Goal: Communication & Community: Connect with others

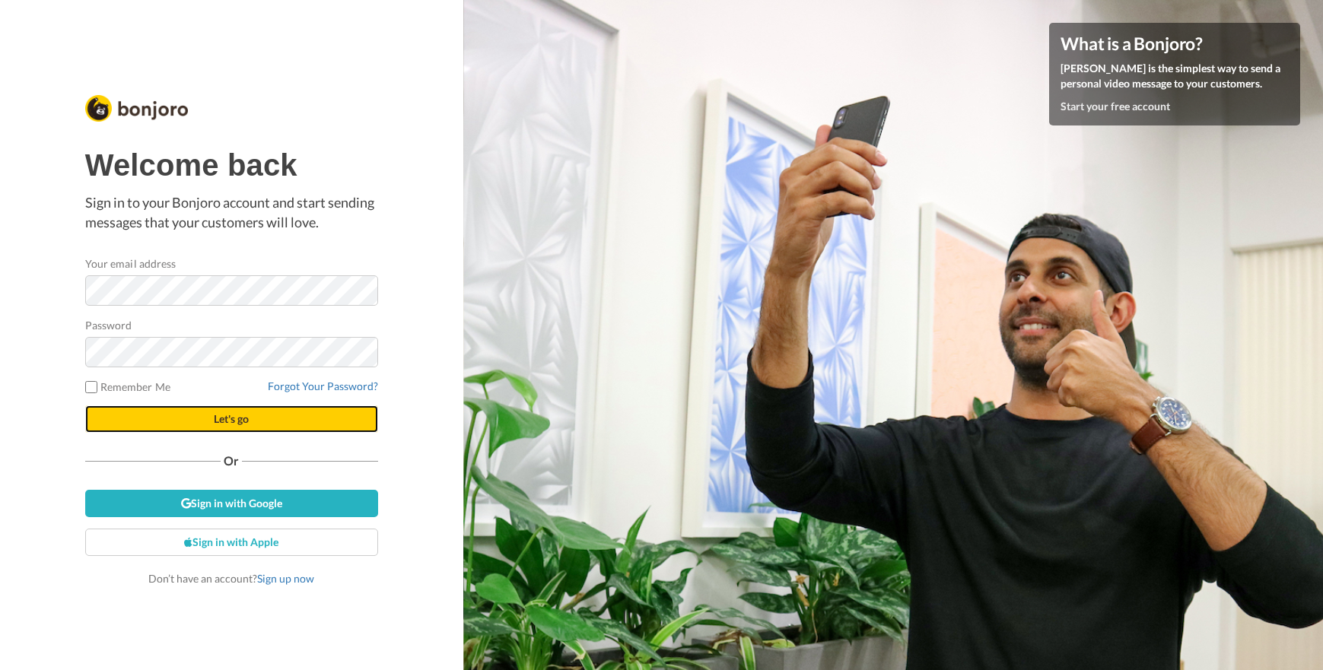
click at [227, 424] on span "Let's go" at bounding box center [231, 418] width 35 height 13
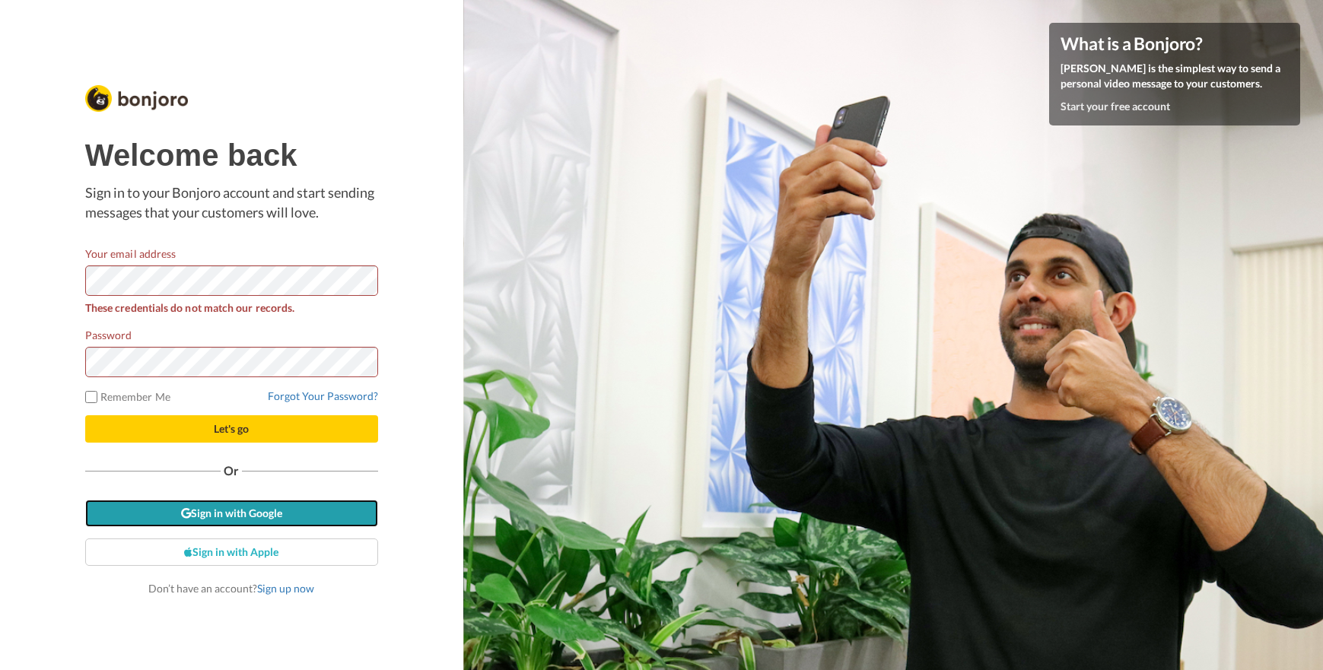
click at [315, 510] on link "Sign in with Google" at bounding box center [231, 513] width 293 height 27
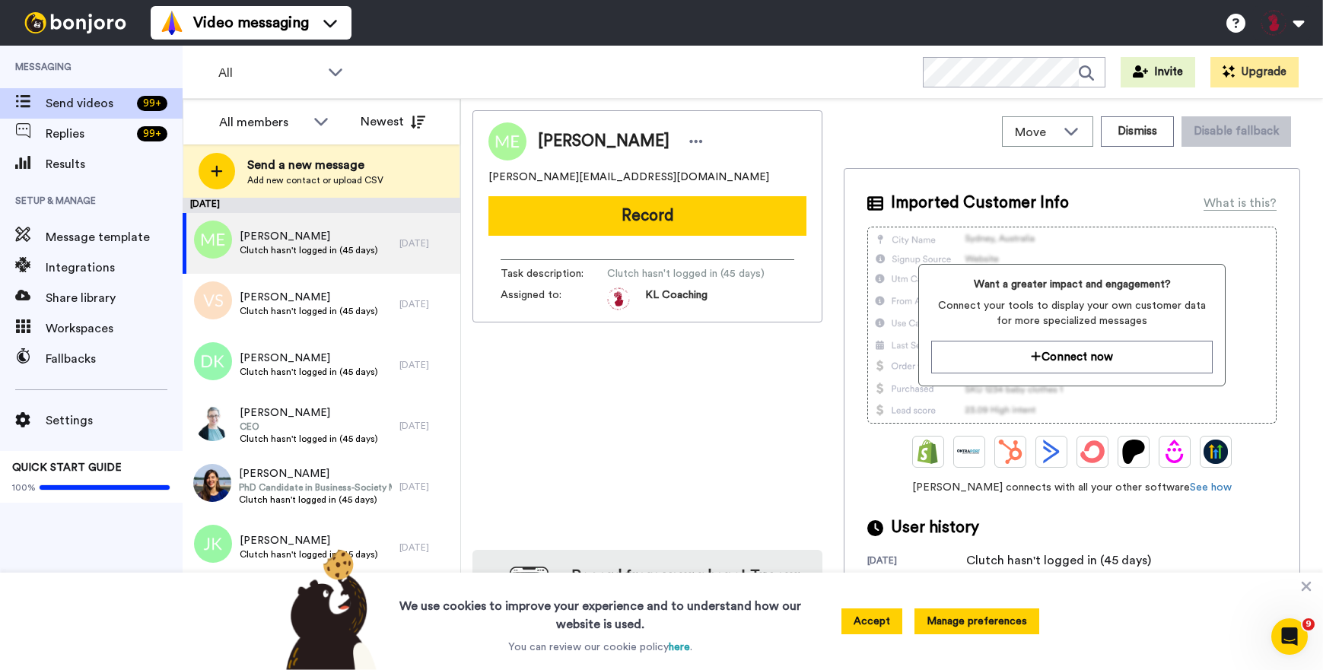
click at [992, 628] on button "Manage preferences" at bounding box center [976, 622] width 125 height 26
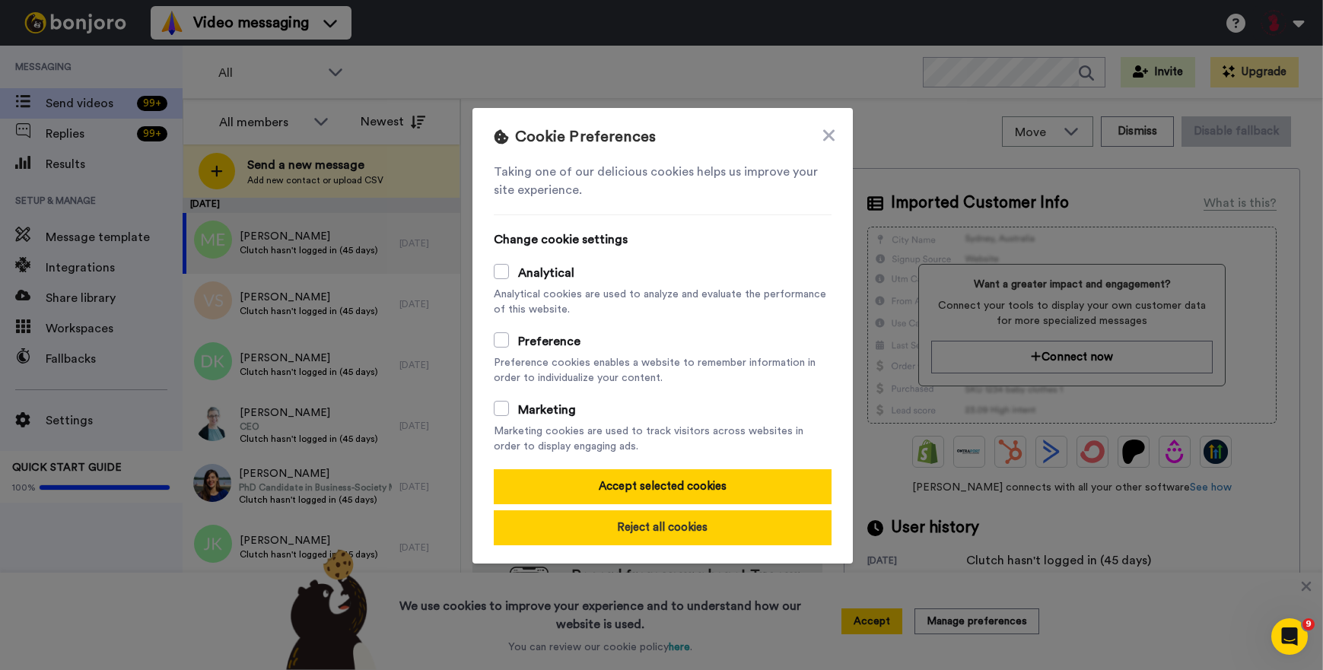
click at [746, 530] on button "Reject all cookies" at bounding box center [663, 527] width 338 height 35
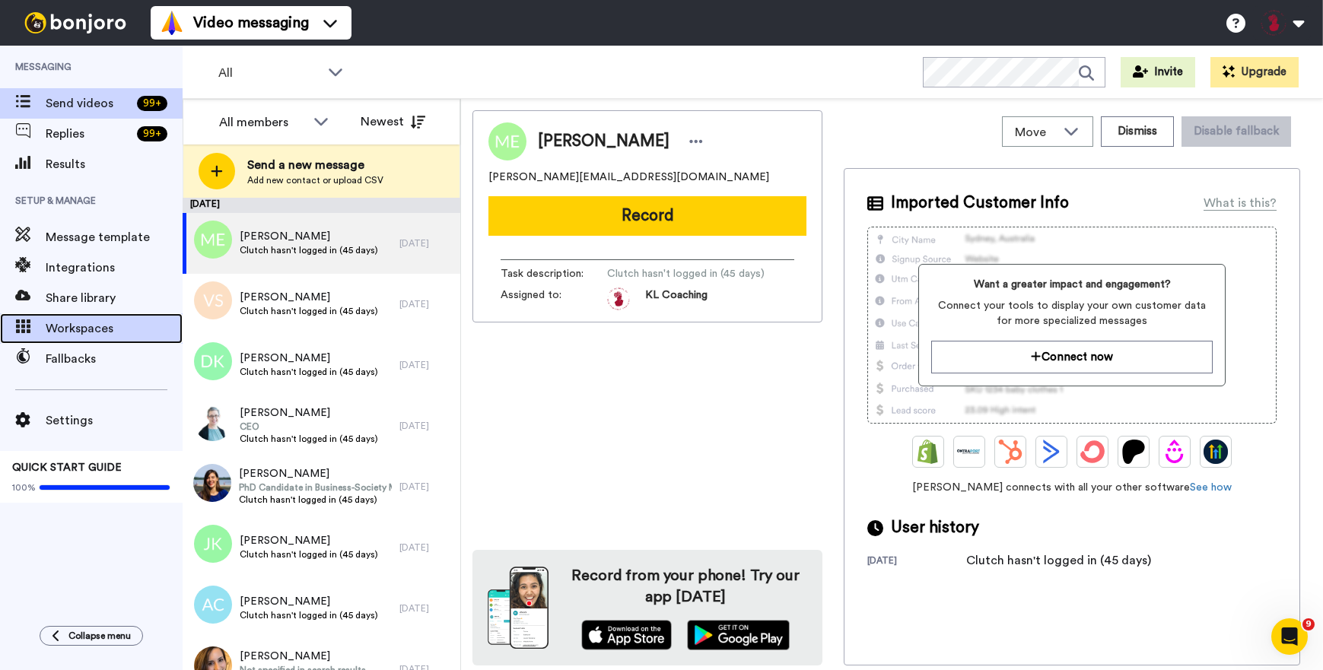
click at [94, 331] on span "Workspaces" at bounding box center [114, 329] width 137 height 18
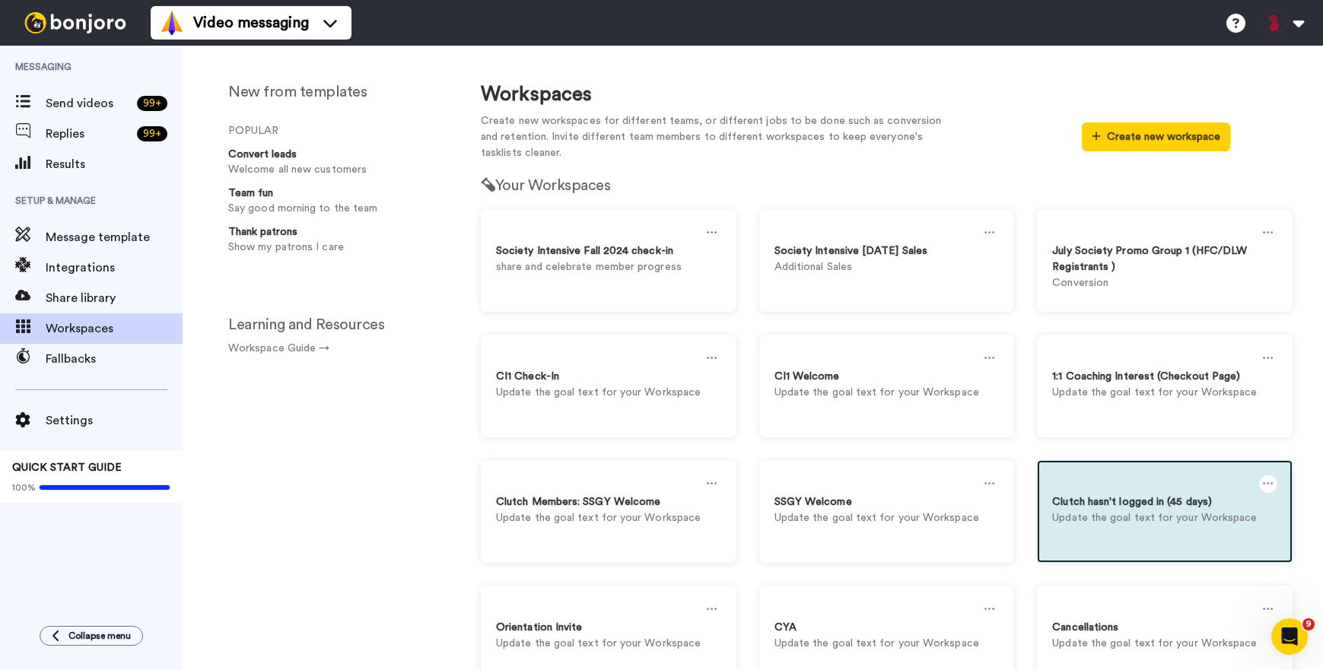
click at [1115, 502] on div "Clutch hasn't logged in (45 days)" at bounding box center [1164, 502] width 225 height 16
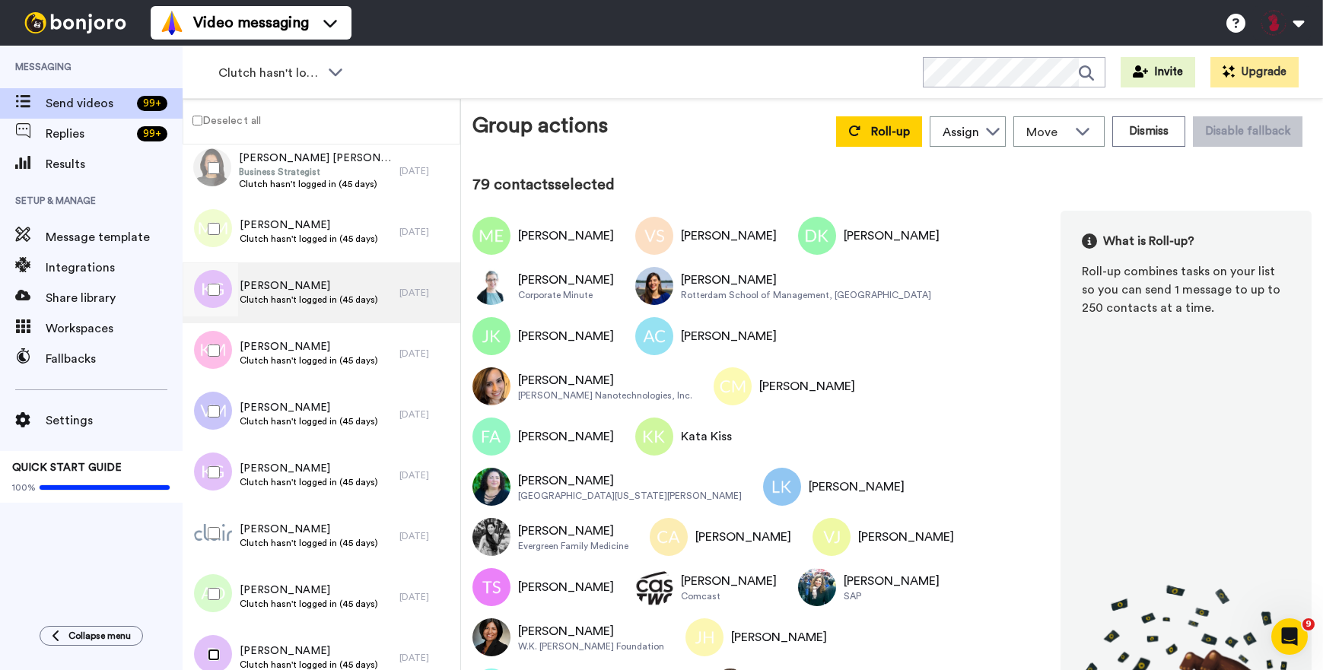
scroll to position [4355, 0]
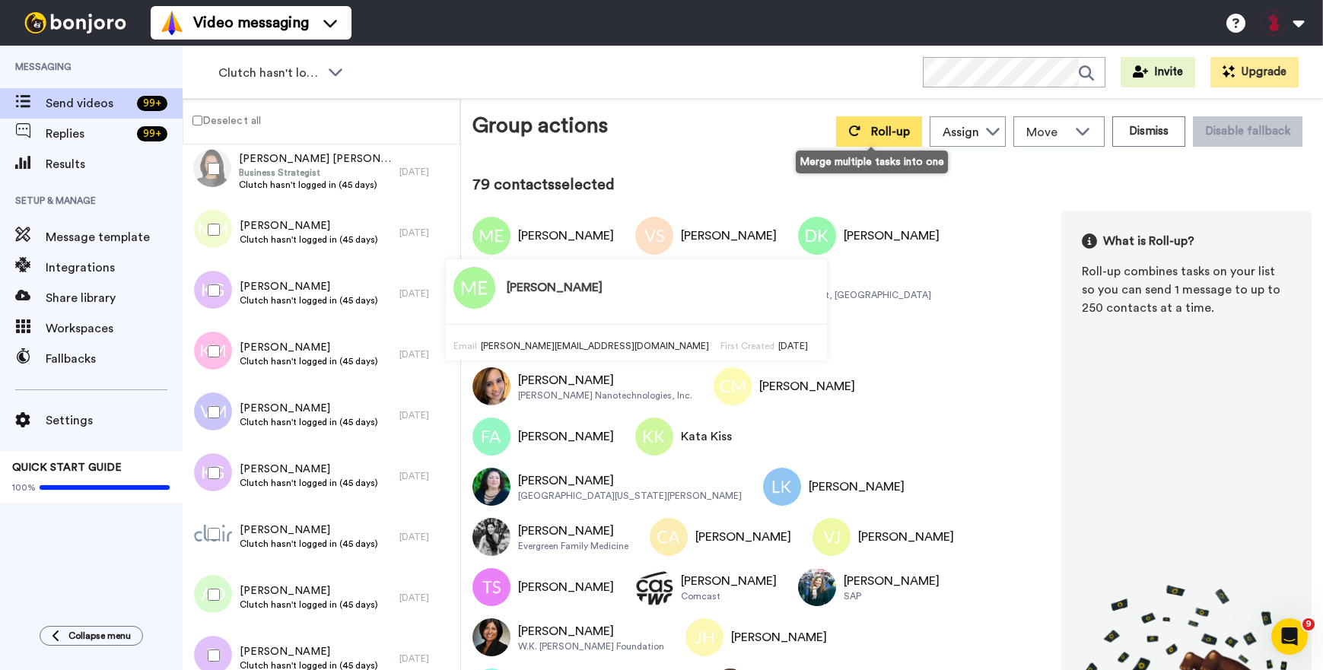
click at [853, 137] on button "Roll-up" at bounding box center [879, 131] width 86 height 30
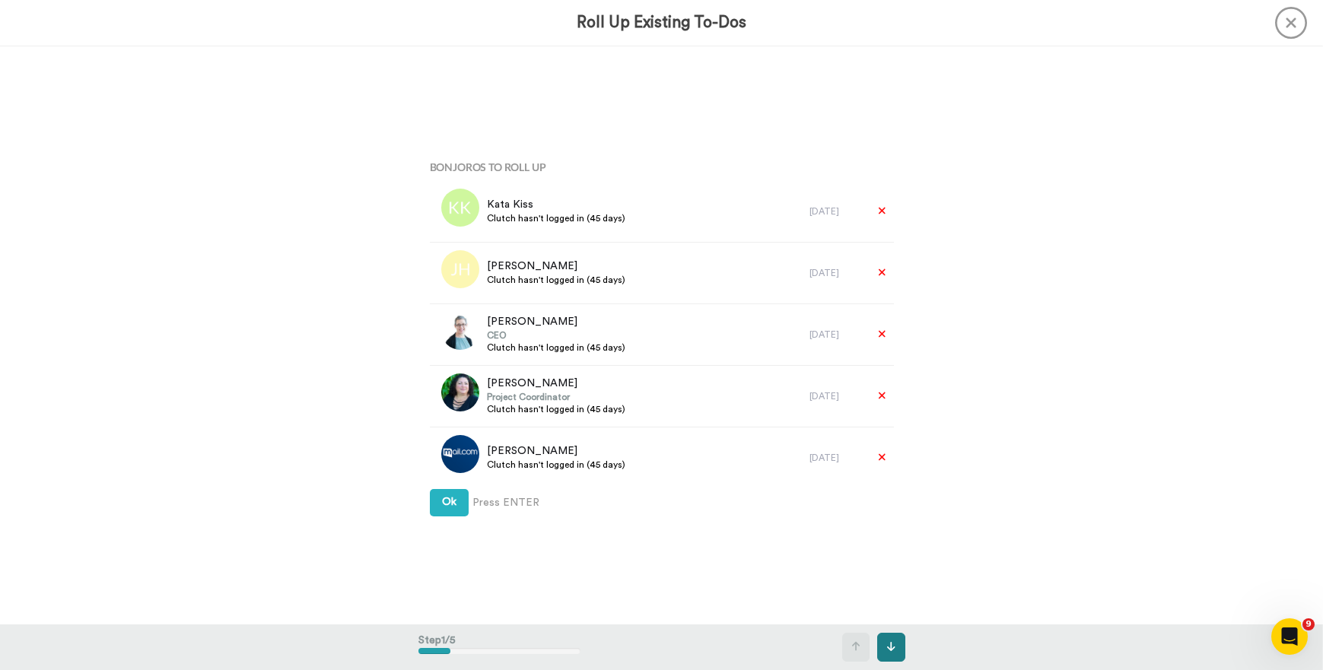
click at [889, 644] on icon at bounding box center [891, 646] width 8 height 11
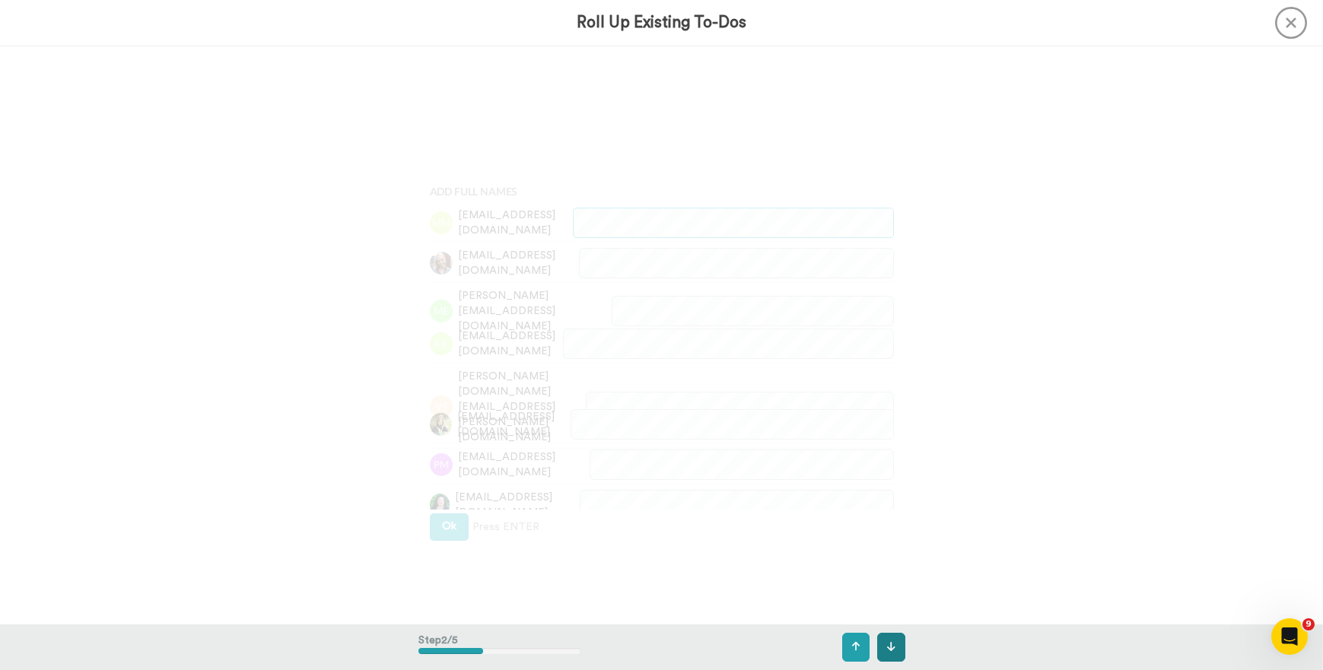
scroll to position [579, 0]
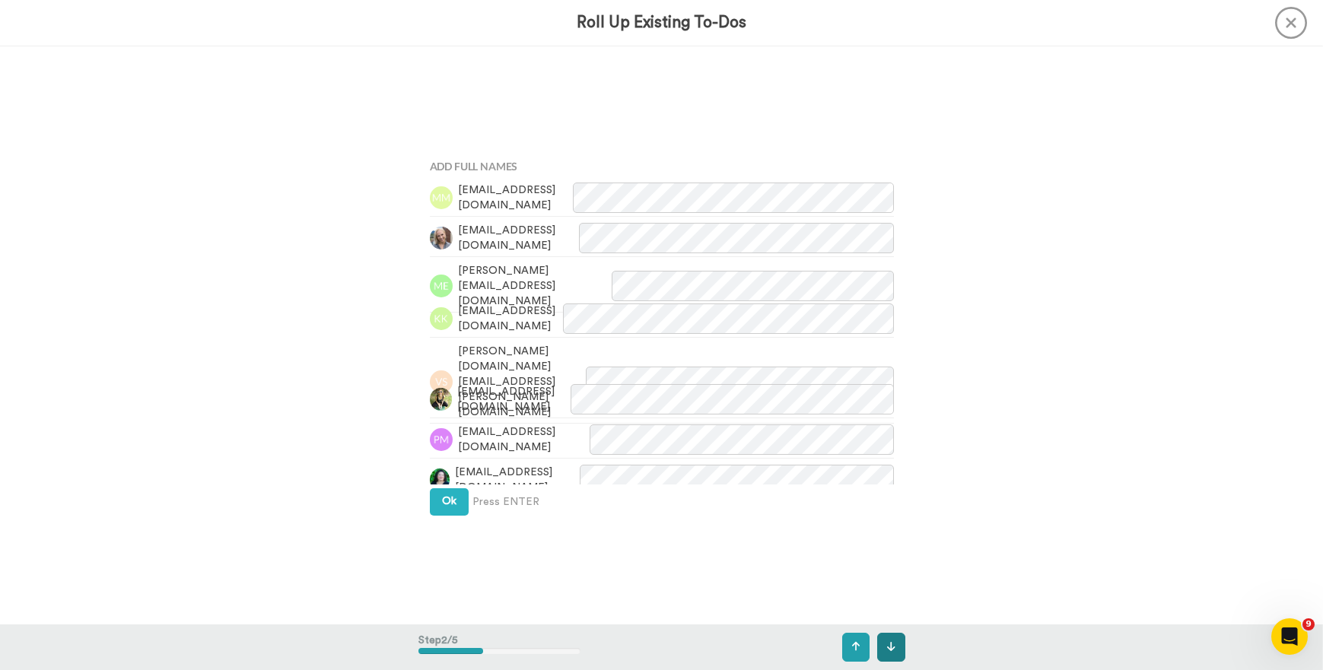
click at [895, 644] on icon at bounding box center [891, 646] width 8 height 11
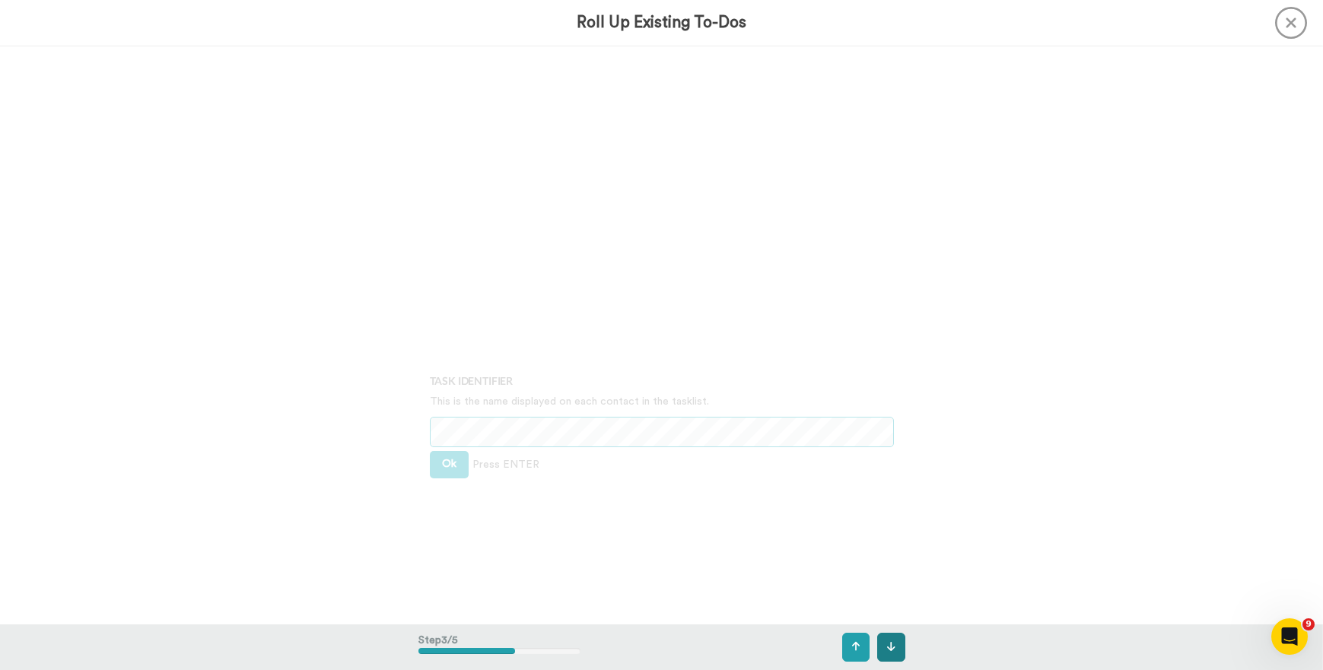
scroll to position [1157, 0]
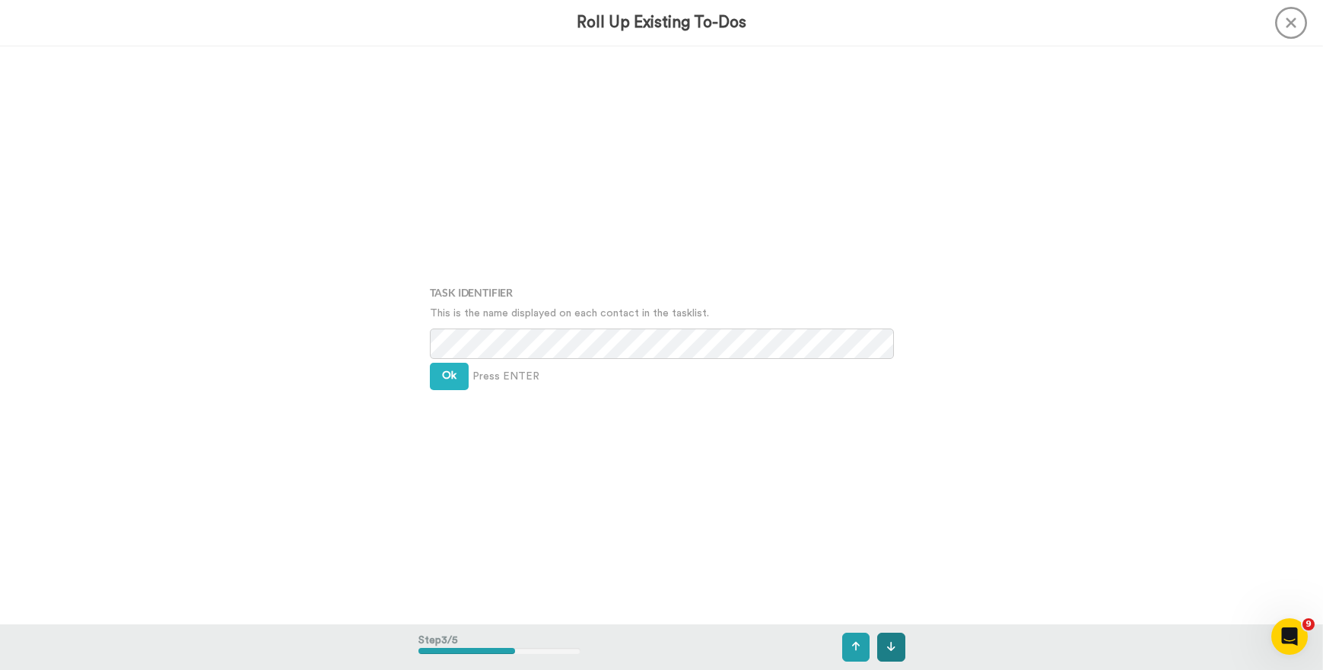
click at [895, 644] on icon at bounding box center [891, 646] width 8 height 11
click at [895, 643] on icon at bounding box center [891, 646] width 8 height 11
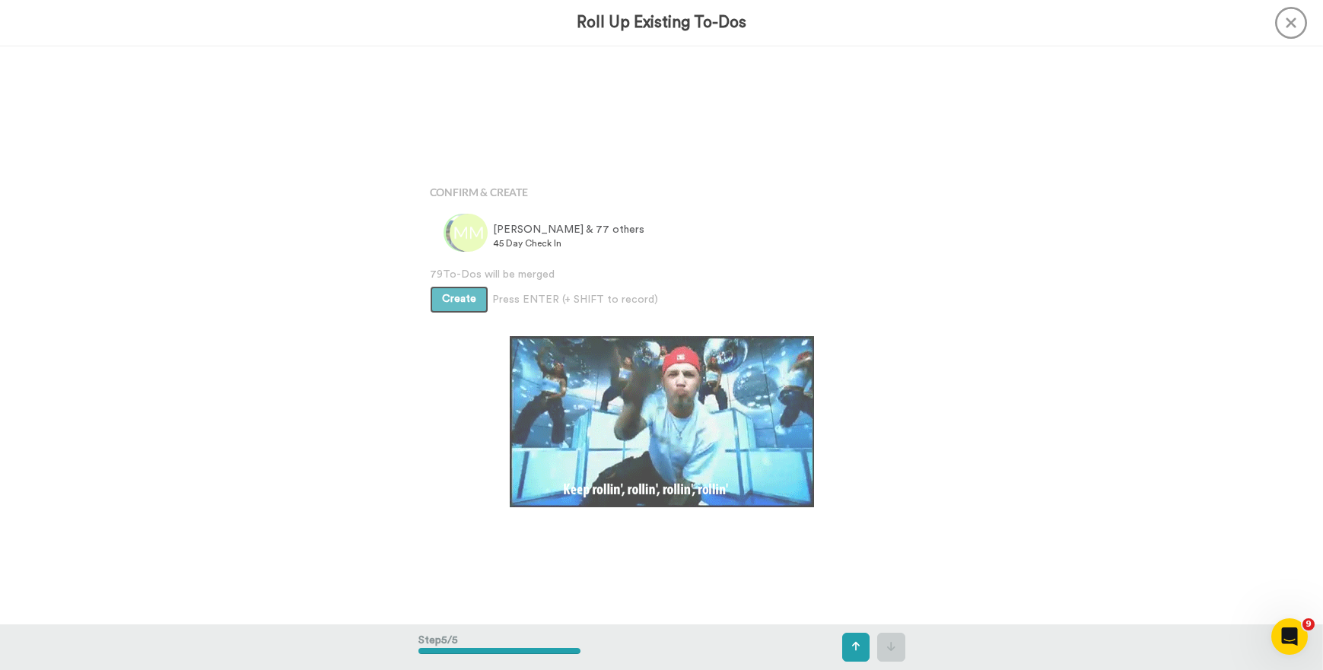
scroll to position [2313, 0]
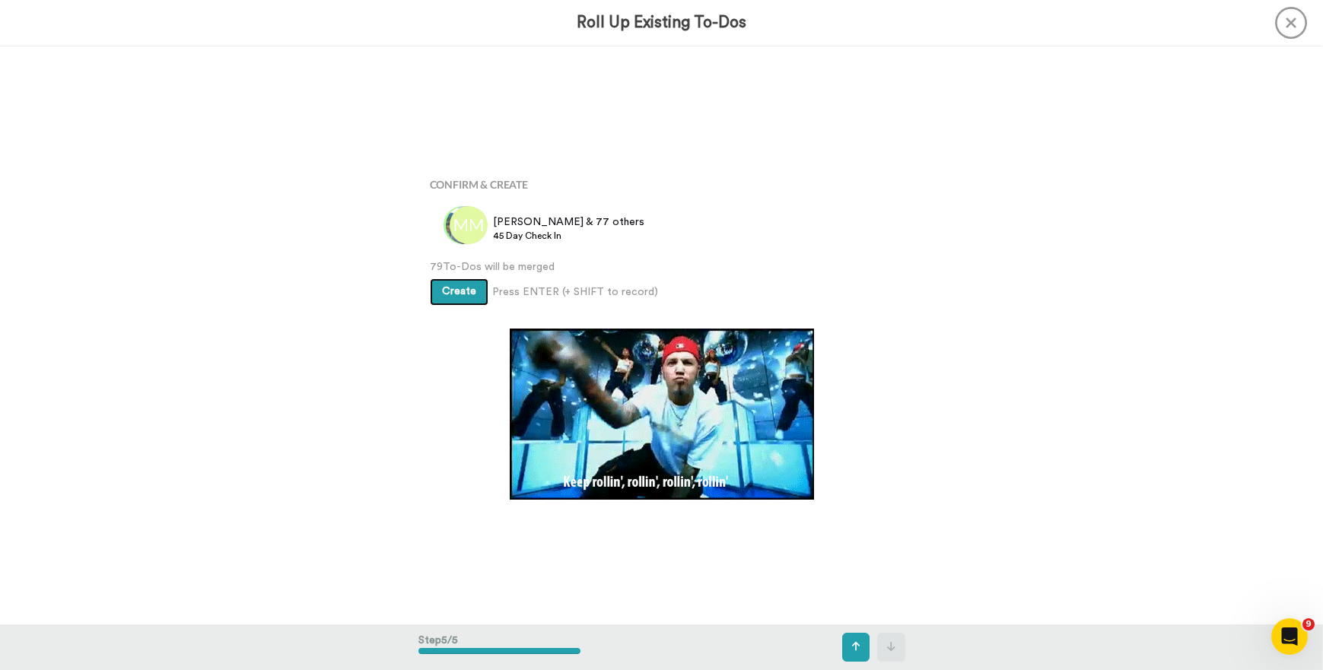
click at [461, 294] on span "Create" at bounding box center [459, 291] width 34 height 11
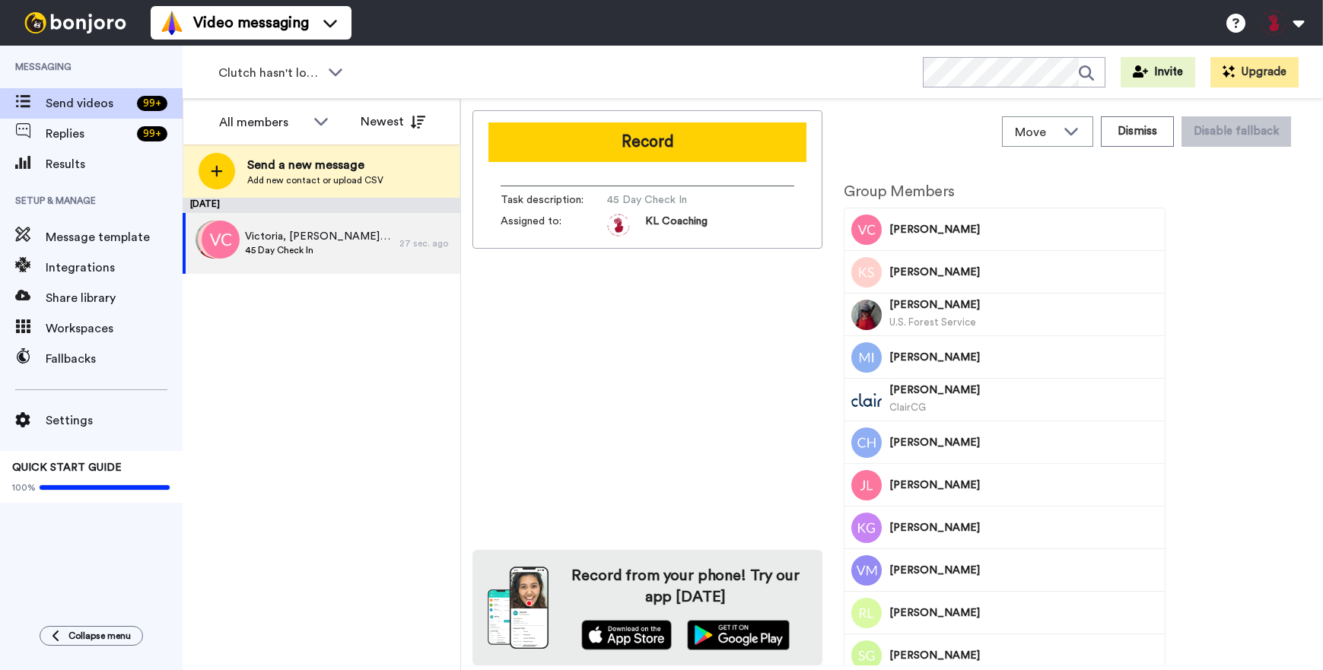
click at [672, 157] on button "Record" at bounding box center [647, 142] width 318 height 40
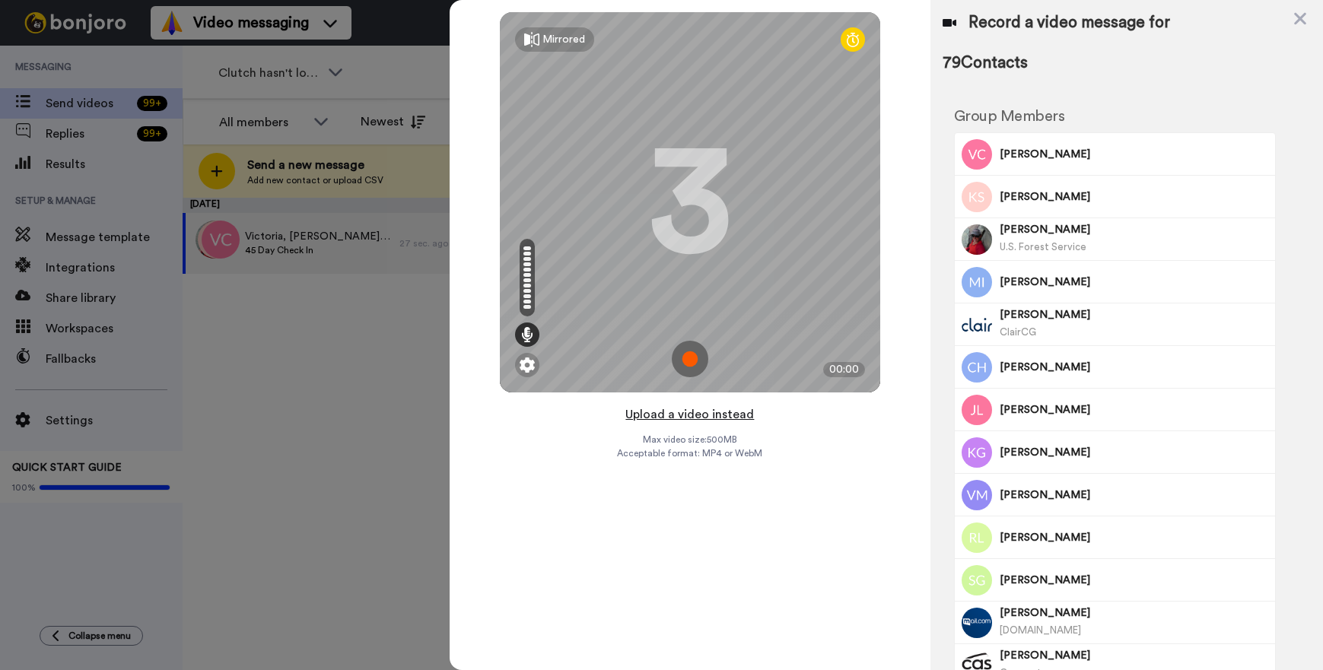
click at [671, 416] on button "Upload a video instead" at bounding box center [690, 415] width 138 height 20
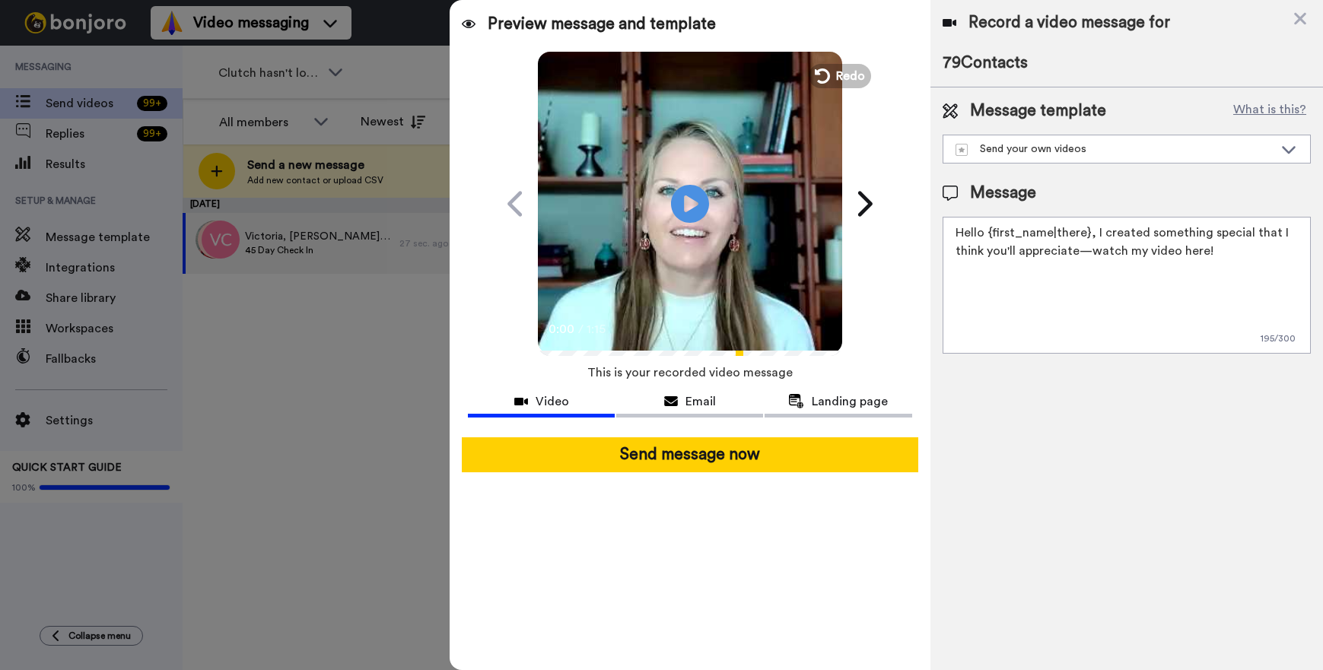
click at [1256, 264] on textarea "Hello {first_name|there}, I created something special that I think you'll appre…" at bounding box center [1127, 285] width 368 height 137
click at [1191, 149] on div "Send your own videos" at bounding box center [1115, 149] width 318 height 15
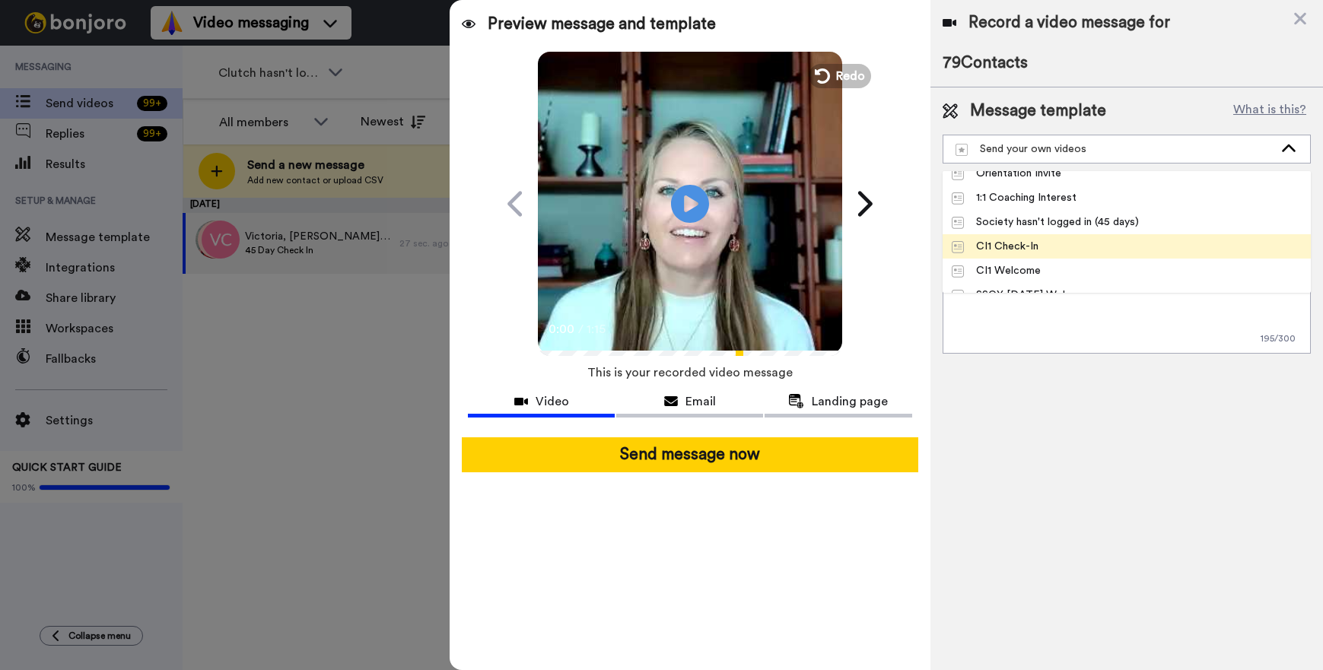
scroll to position [157, 0]
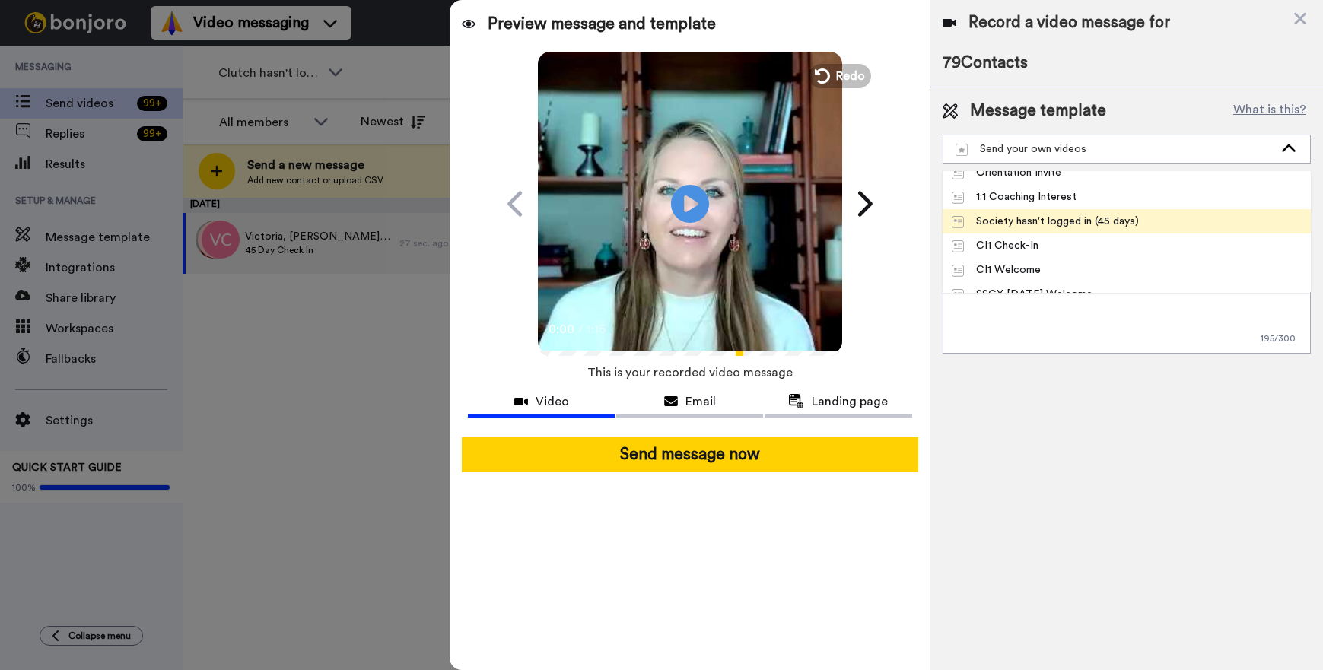
click at [1087, 223] on div "Society hasn't logged in (45 days)" at bounding box center [1046, 221] width 188 height 15
type textarea "Hi {first_name|there}, It’s [PERSON_NAME] from The Society just checking in rea…"
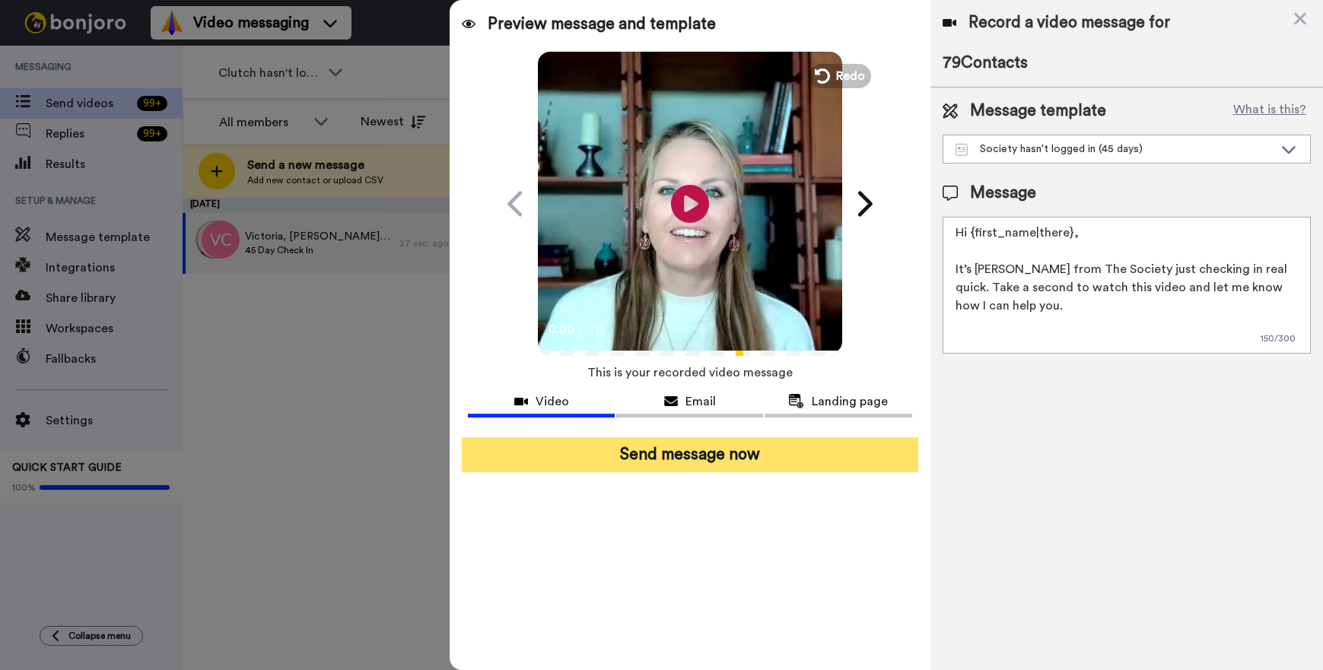
click at [714, 457] on button "Send message now" at bounding box center [690, 454] width 456 height 35
